Goal: Unclear

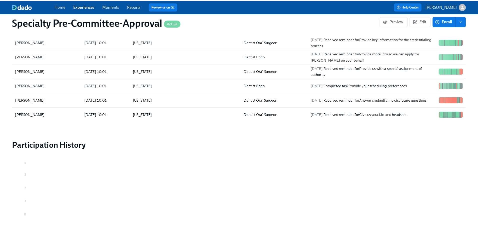
scroll to position [835, 0]
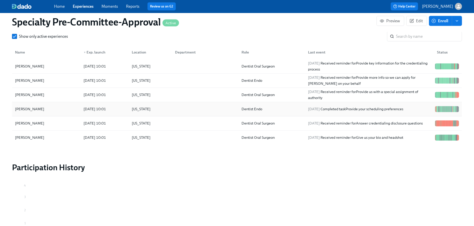
click at [33, 112] on div "[PERSON_NAME]" at bounding box center [29, 109] width 33 height 6
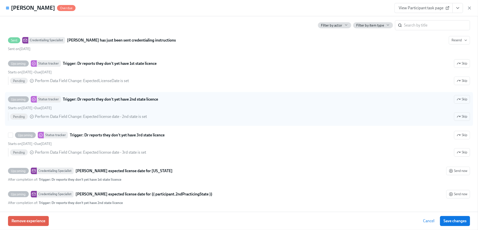
scroll to position [275, 0]
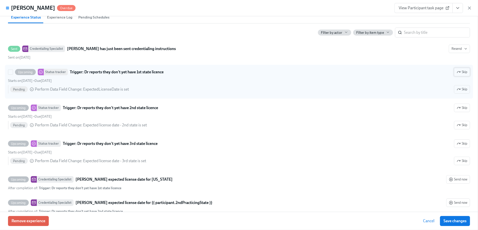
click at [457, 75] on span "Skip" at bounding box center [462, 72] width 11 height 5
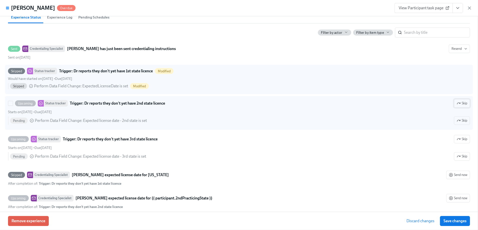
click at [457, 106] on span "Skip" at bounding box center [462, 103] width 11 height 5
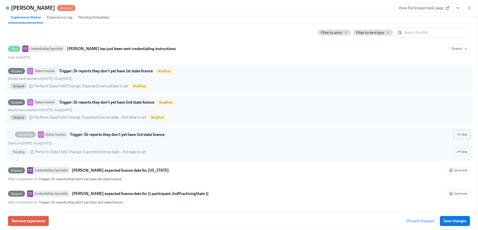
click at [457, 137] on span "Skip" at bounding box center [462, 134] width 11 height 5
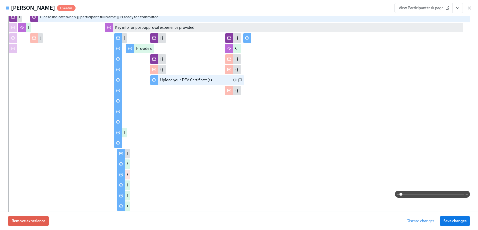
scroll to position [0, 0]
